Goal: Information Seeking & Learning: Understand process/instructions

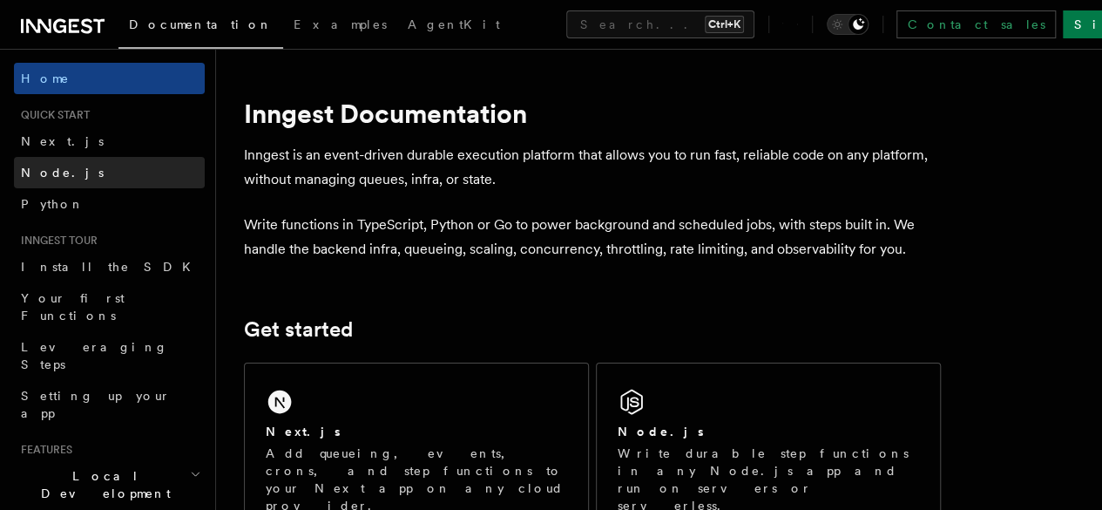
click at [77, 165] on link "Node.js" at bounding box center [109, 172] width 191 height 31
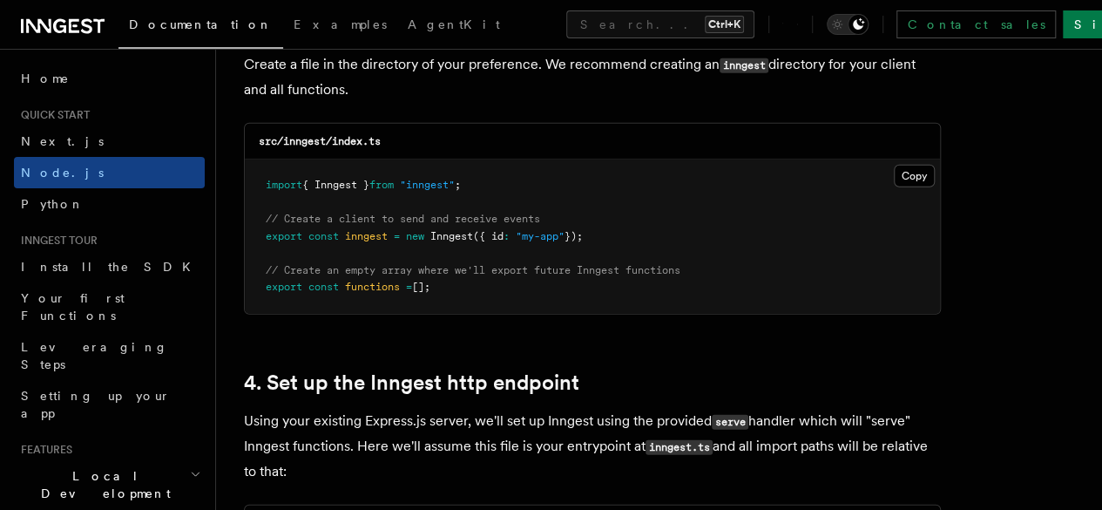
scroll to position [2349, 0]
click at [894, 164] on button "Copy Copied" at bounding box center [914, 175] width 41 height 23
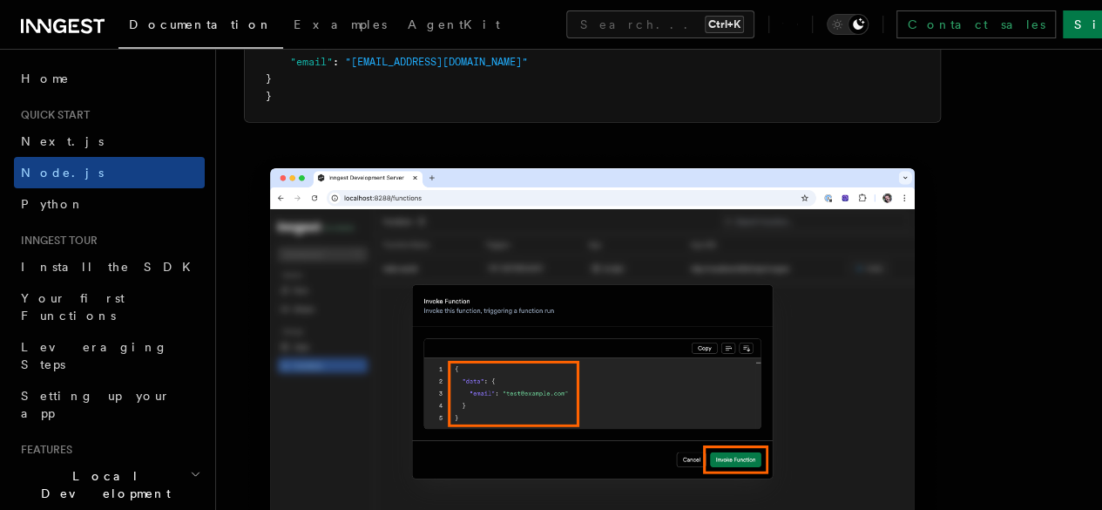
scroll to position [5357, 0]
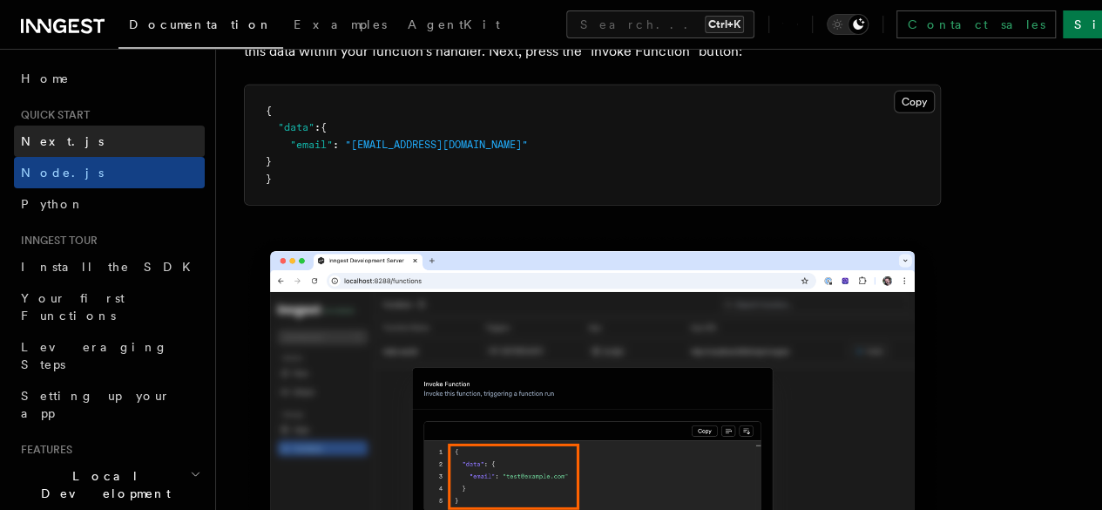
click at [93, 135] on link "Next.js" at bounding box center [109, 140] width 191 height 31
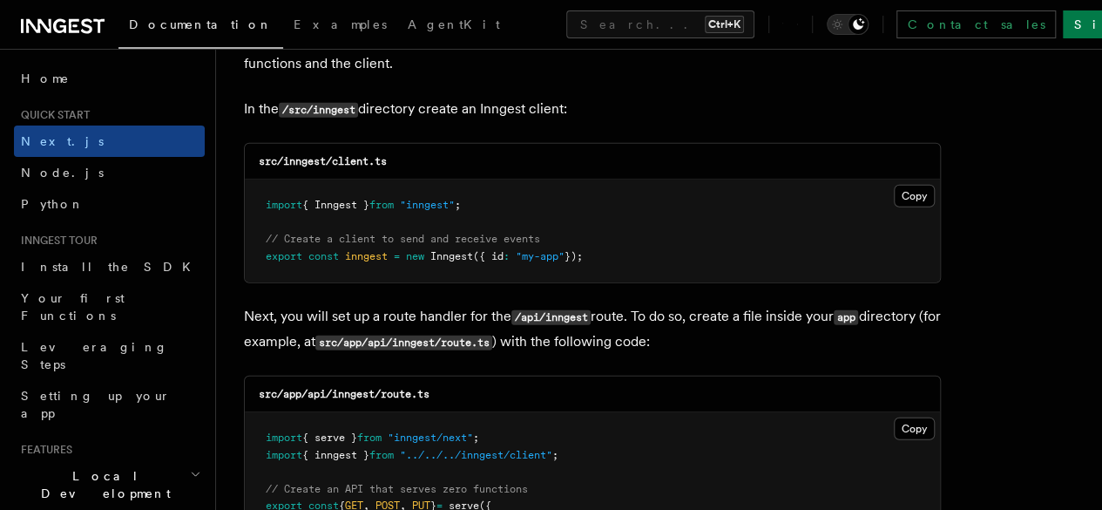
scroll to position [2240, 0]
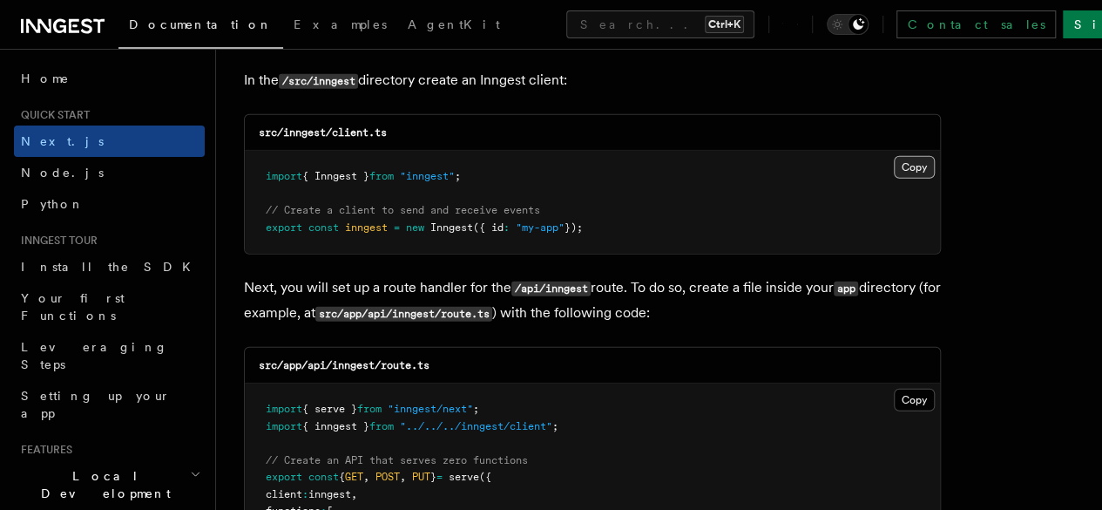
click at [894, 156] on button "Copy Copied" at bounding box center [914, 167] width 41 height 23
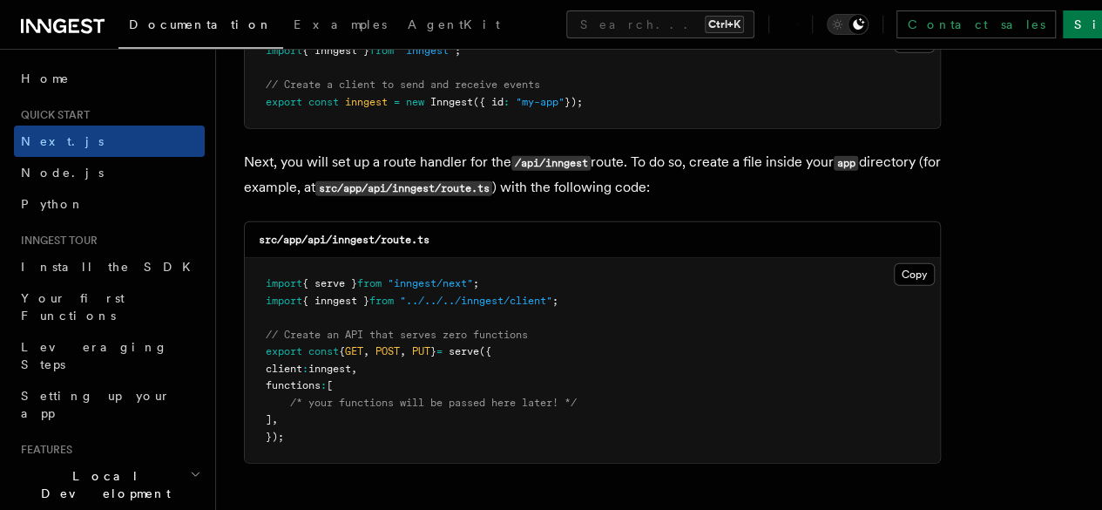
scroll to position [2369, 0]
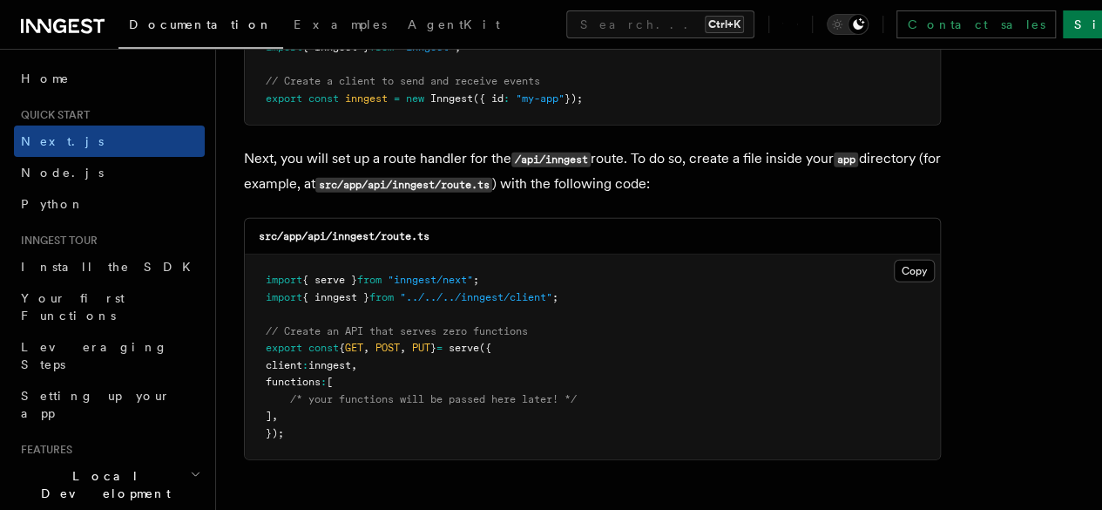
click at [464, 178] on code "src/app/api/inngest/route.ts" at bounding box center [403, 185] width 177 height 15
drag, startPoint x: 464, startPoint y: 170, endPoint x: 556, endPoint y: 165, distance: 92.5
click at [492, 178] on code "src/app/api/inngest/route.ts" at bounding box center [403, 185] width 177 height 15
copy code "api/inngest/route"
click at [894, 260] on button "Copy Copied" at bounding box center [914, 271] width 41 height 23
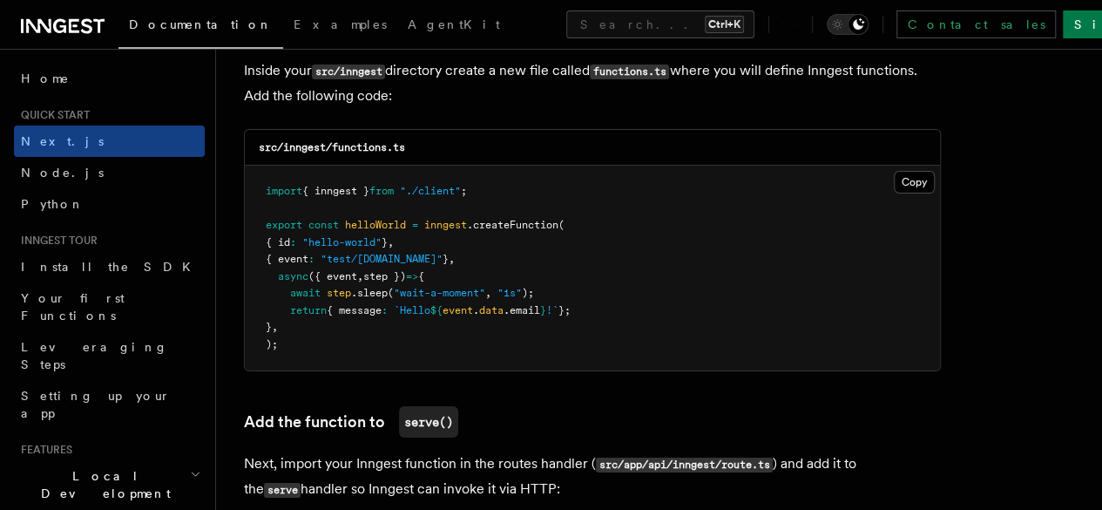
scroll to position [3108, 0]
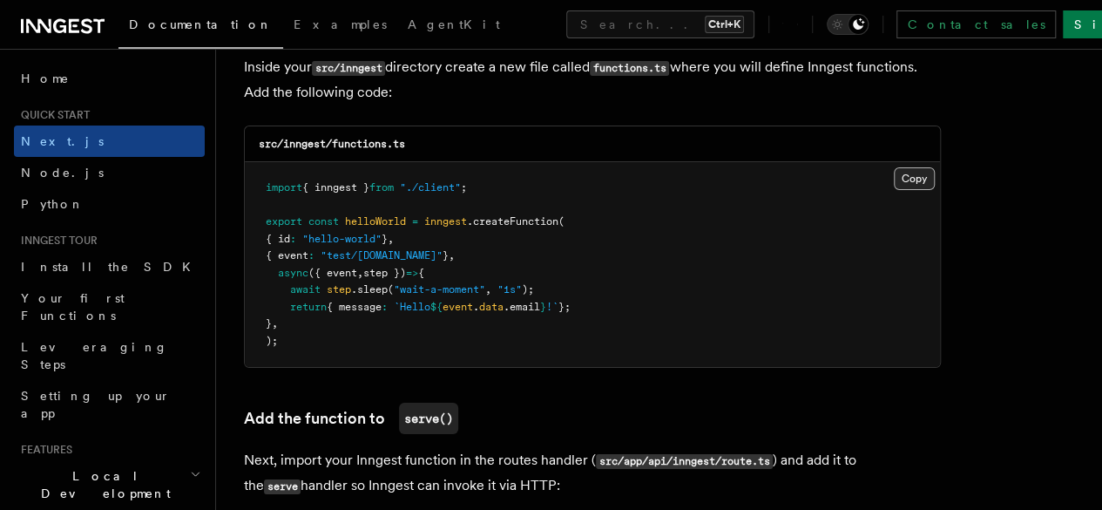
click at [894, 167] on button "Copy Copied" at bounding box center [914, 178] width 41 height 23
click at [838, 85] on p "Inside your src/inngest directory create a new file called functions.ts where y…" at bounding box center [592, 80] width 697 height 50
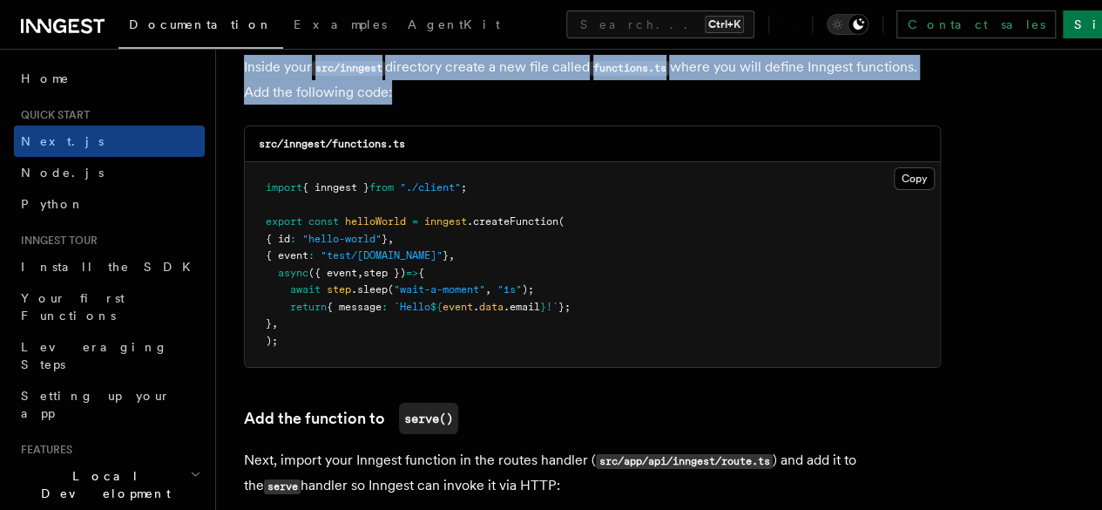
click at [838, 85] on p "Inside your src/inngest directory create a new file called functions.ts where y…" at bounding box center [592, 80] width 697 height 50
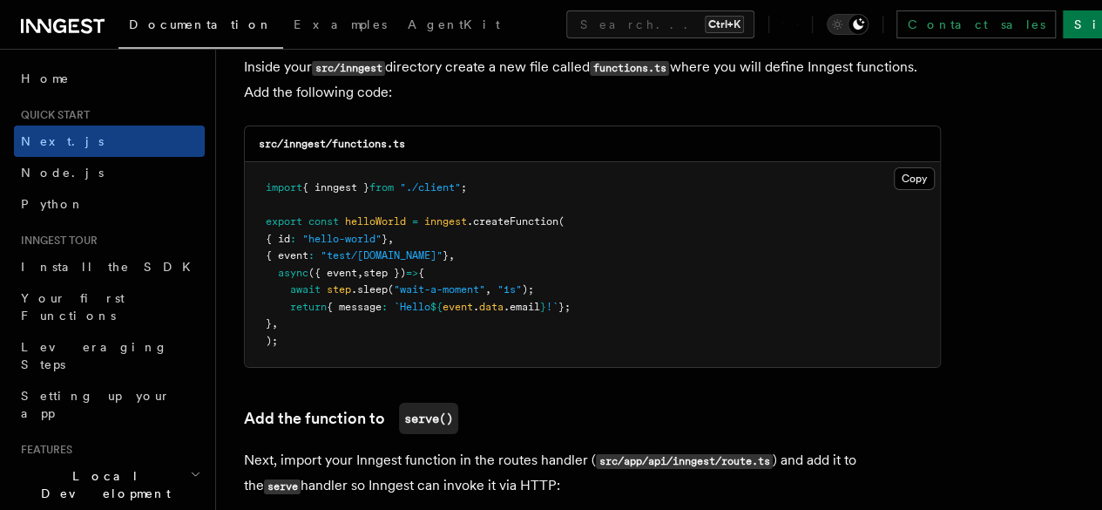
click at [843, 88] on p "Inside your src/inngest directory create a new file called functions.ts where y…" at bounding box center [592, 80] width 697 height 50
